Goal: Information Seeking & Learning: Find specific fact

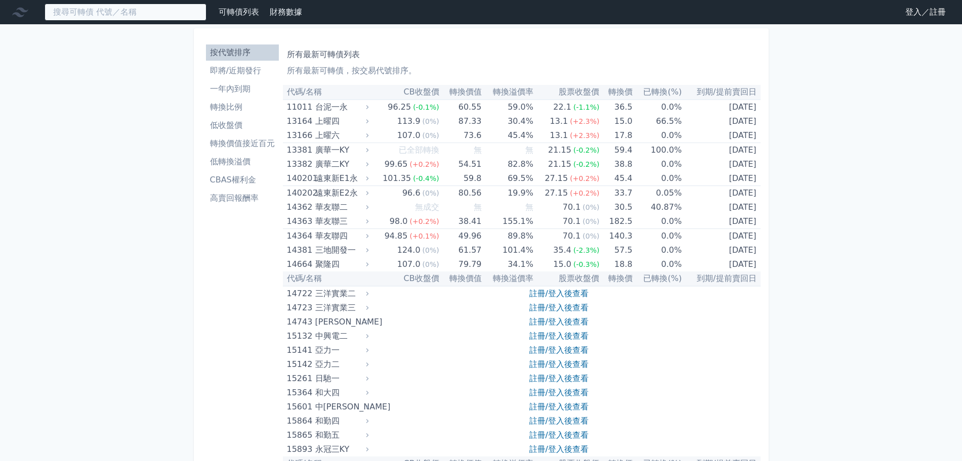
click at [140, 10] on input at bounding box center [126, 12] width 162 height 17
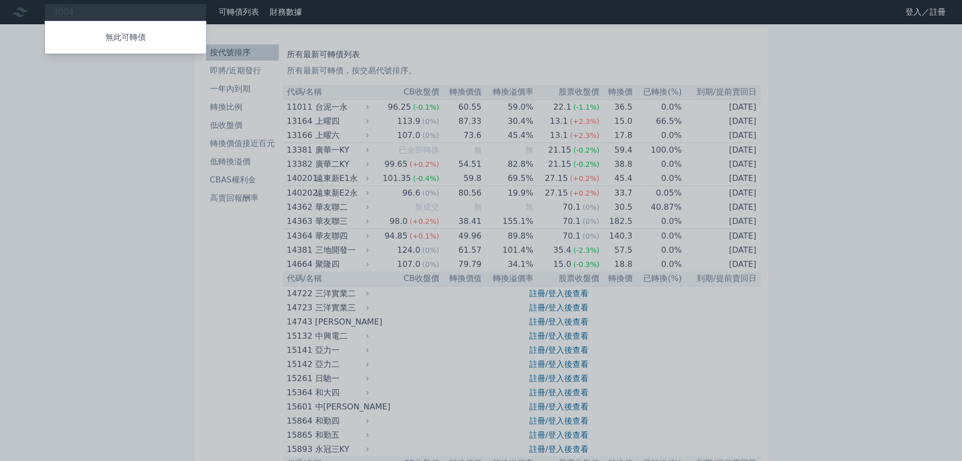
click at [130, 11] on div at bounding box center [481, 230] width 962 height 461
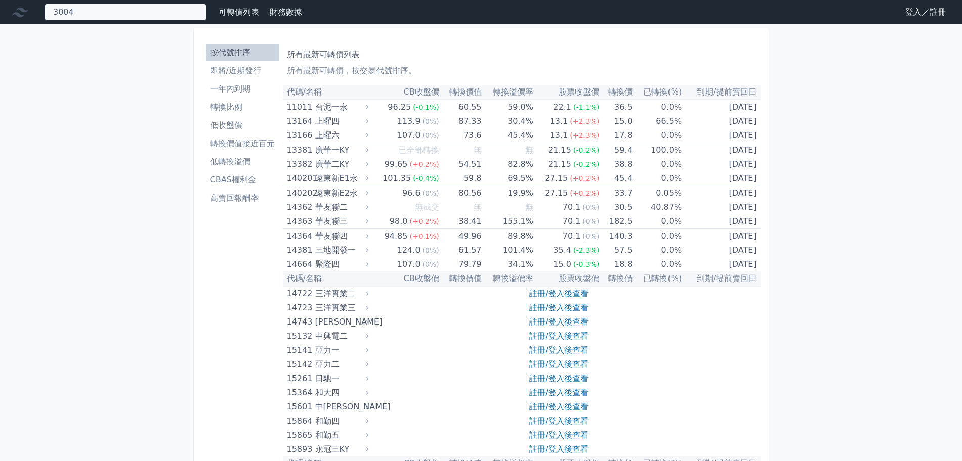
click at [130, 11] on div "3004 無此可轉債" at bounding box center [126, 12] width 162 height 17
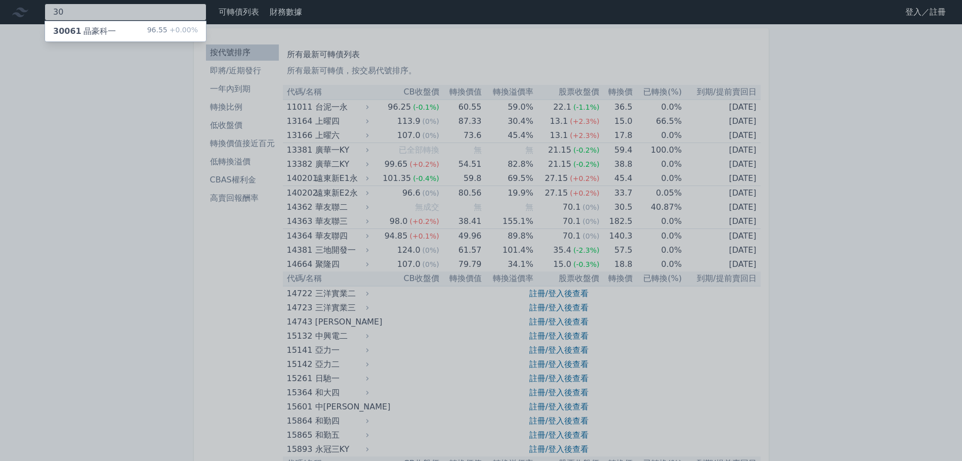
type input "3"
type input "349"
click at [116, 26] on div "34912 昇達科二 137.5 +0.90%" at bounding box center [125, 31] width 161 height 20
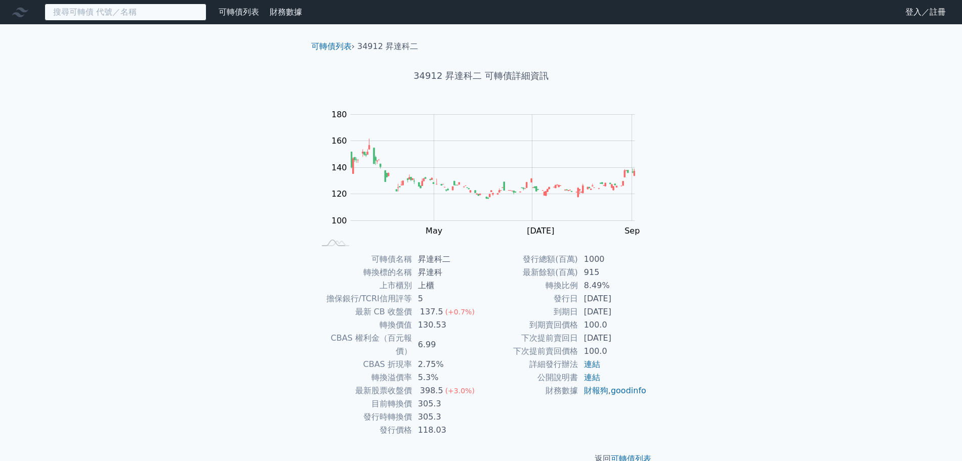
click at [109, 13] on input at bounding box center [126, 12] width 162 height 17
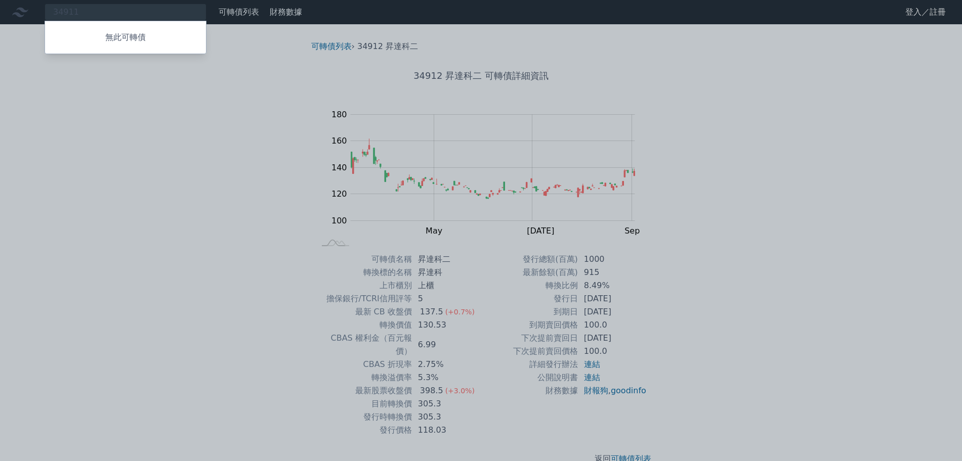
click at [123, 15] on div at bounding box center [481, 230] width 962 height 461
drag, startPoint x: 121, startPoint y: 9, endPoint x: 0, endPoint y: 10, distance: 121.4
click at [45, 10] on div "34911 無此可轉債" at bounding box center [126, 12] width 162 height 17
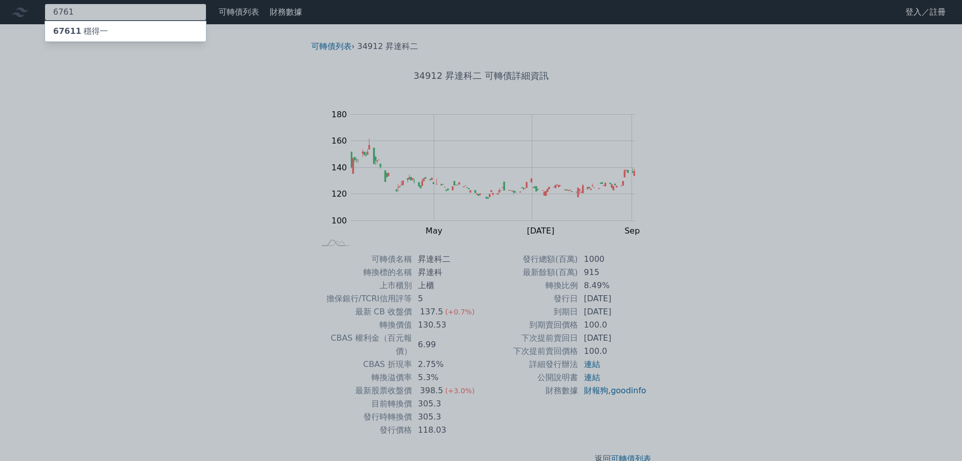
type input "6761"
